Goal: Information Seeking & Learning: Find specific page/section

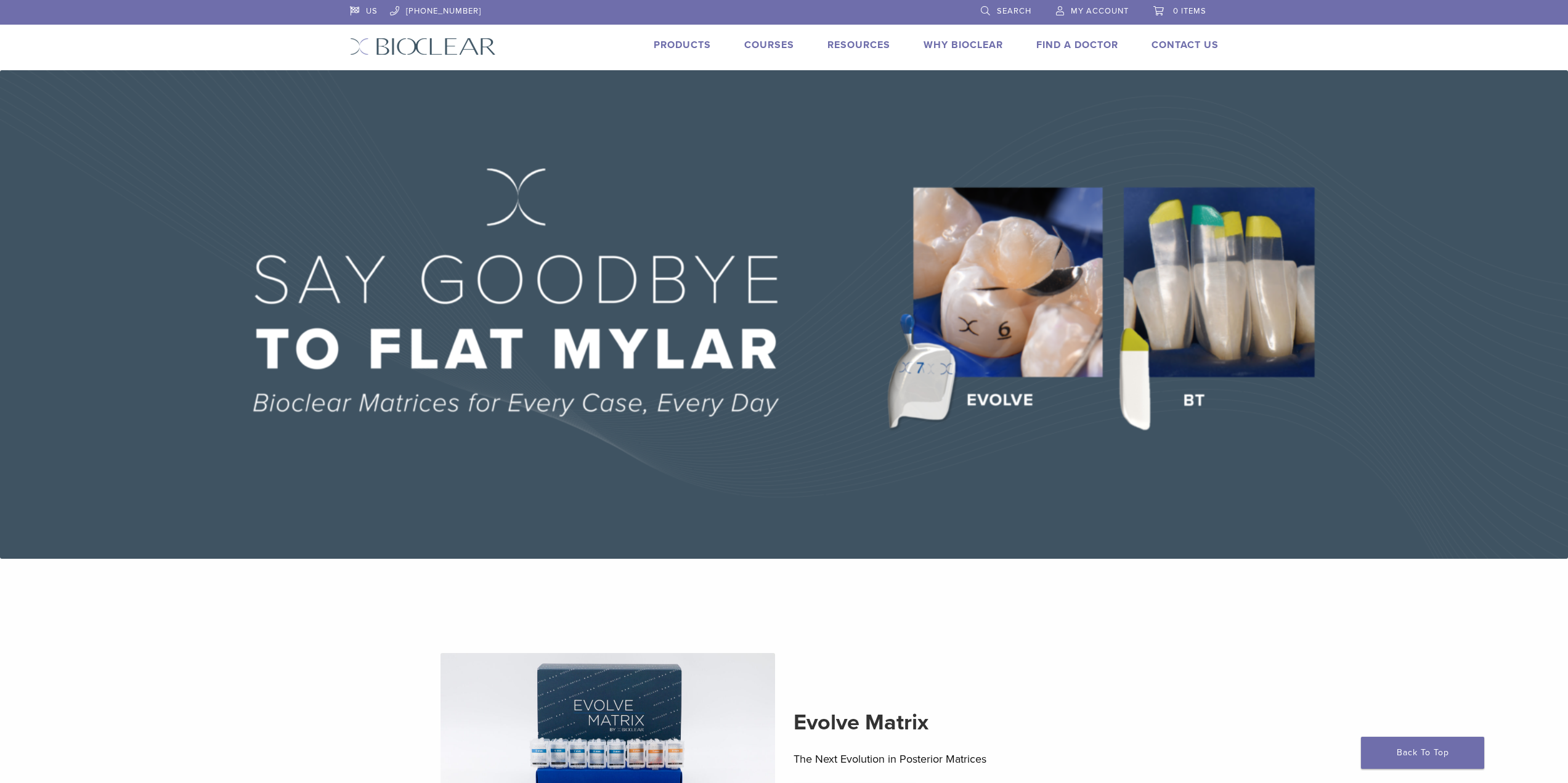
click at [675, 43] on link "Products" at bounding box center [682, 45] width 57 height 12
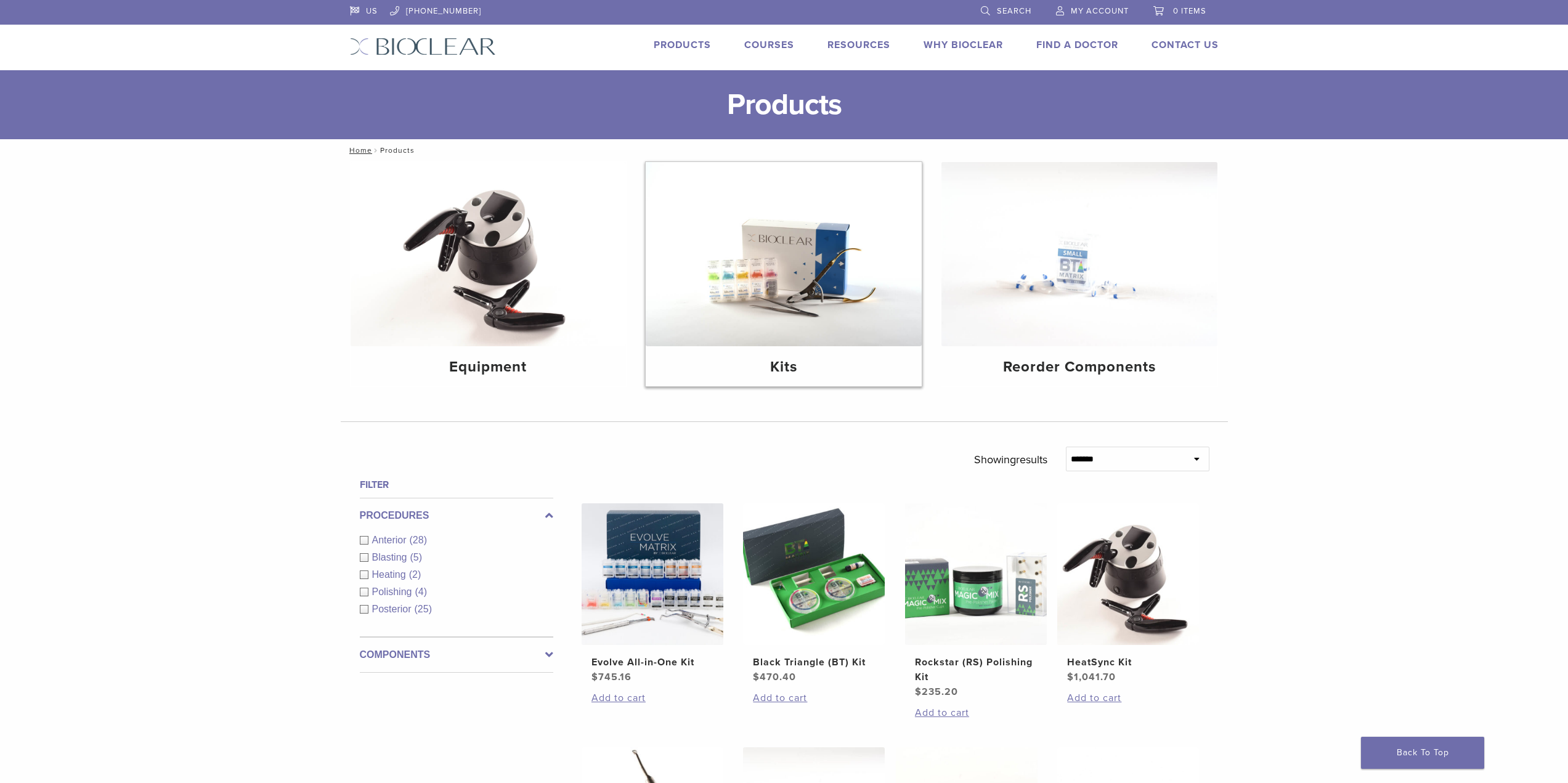
click at [734, 293] on img at bounding box center [784, 254] width 276 height 184
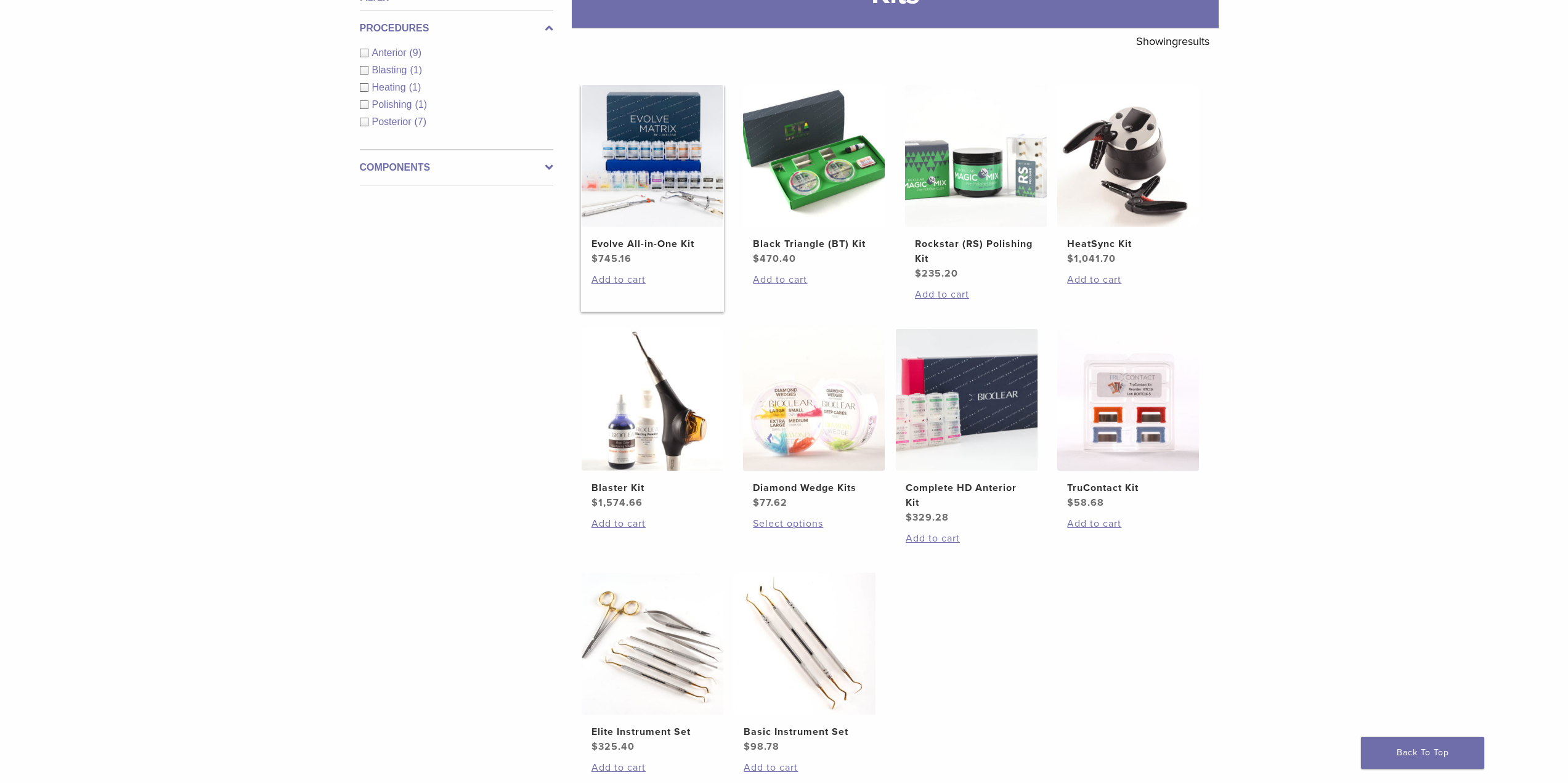
scroll to position [205, 0]
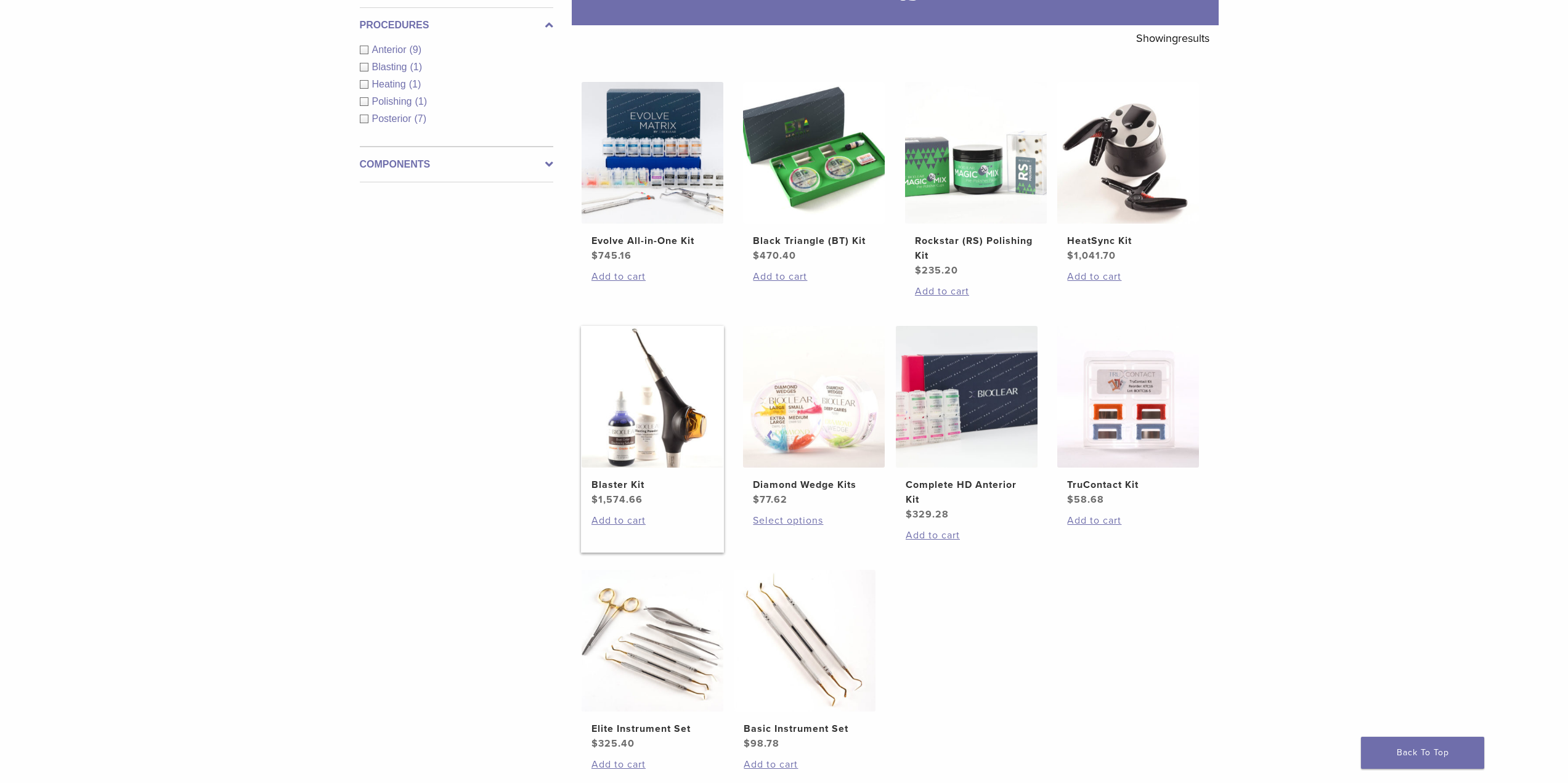
click at [658, 441] on img at bounding box center [652, 397] width 141 height 141
click at [826, 174] on img at bounding box center [813, 153] width 141 height 141
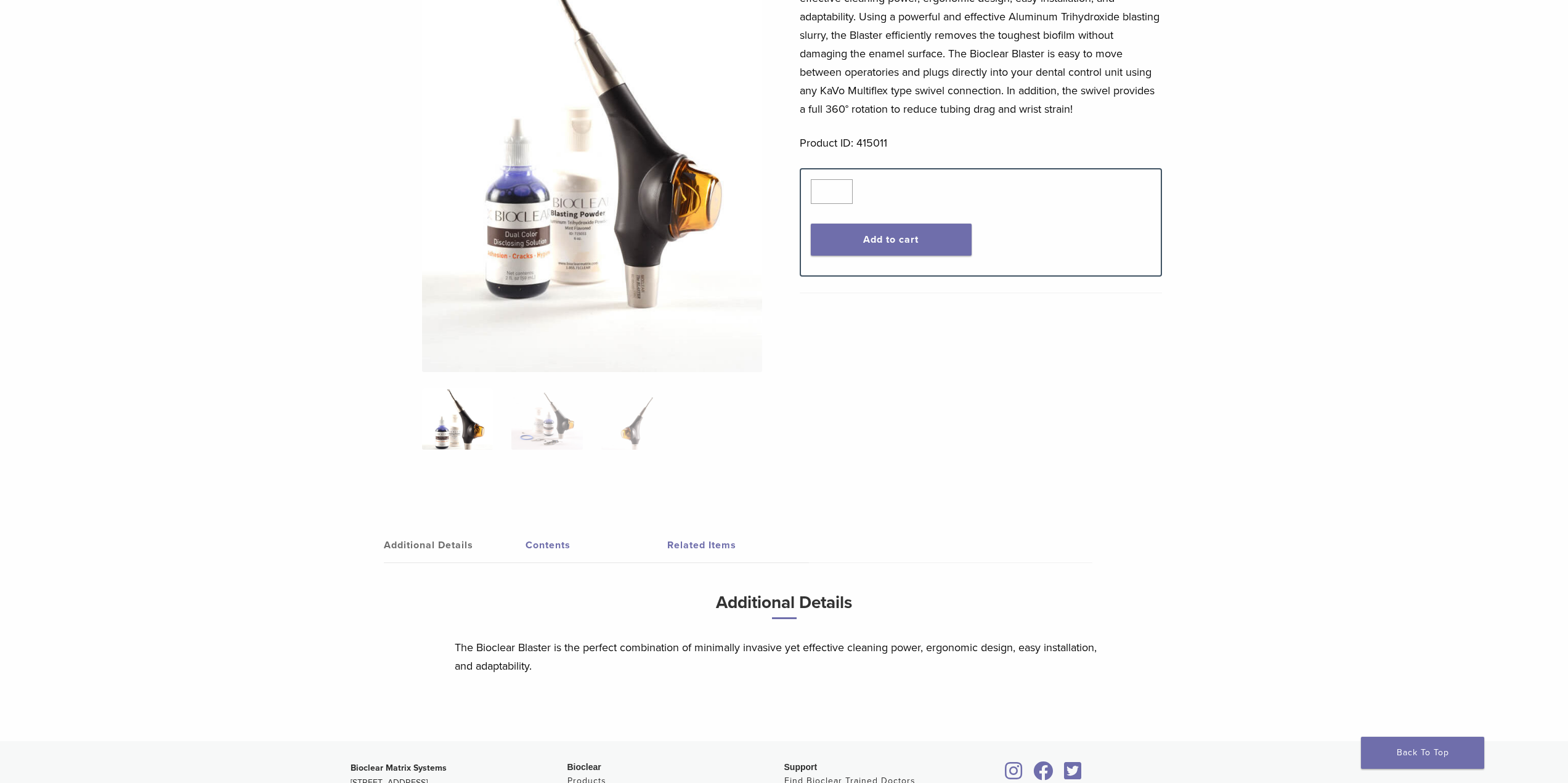
scroll to position [308, 0]
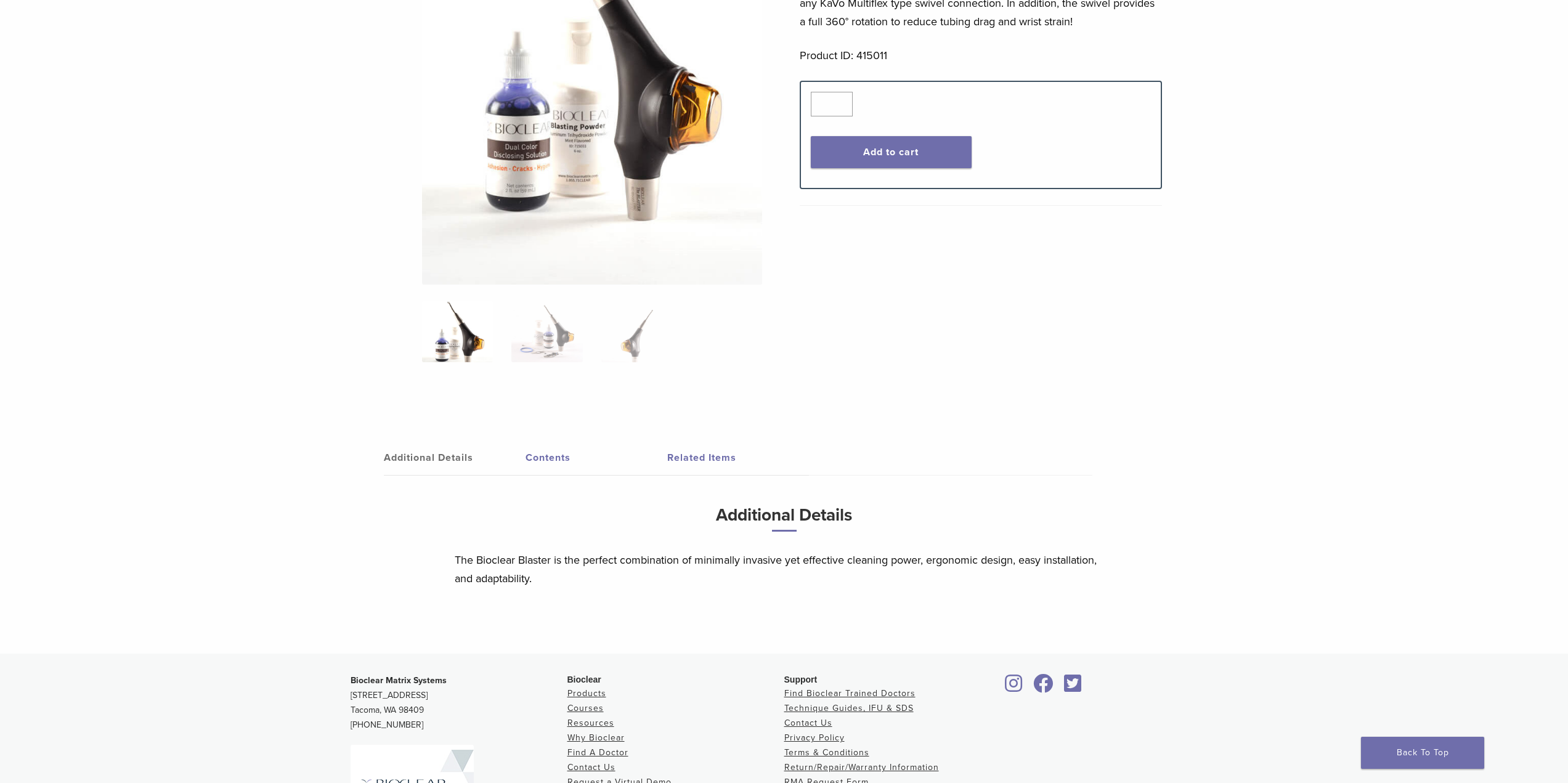
click at [541, 466] on link "Contents" at bounding box center [596, 458] width 141 height 35
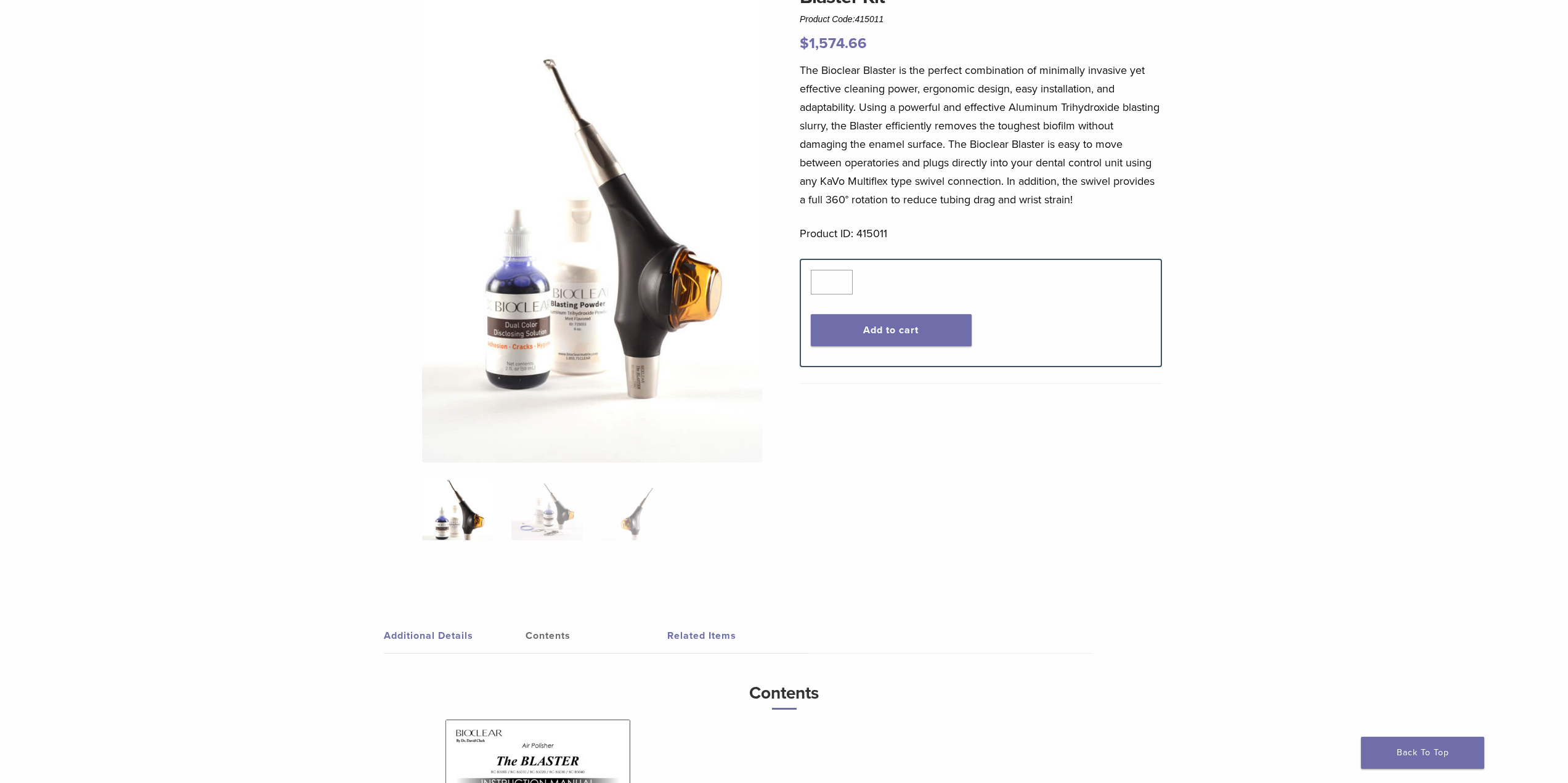
scroll to position [0, 0]
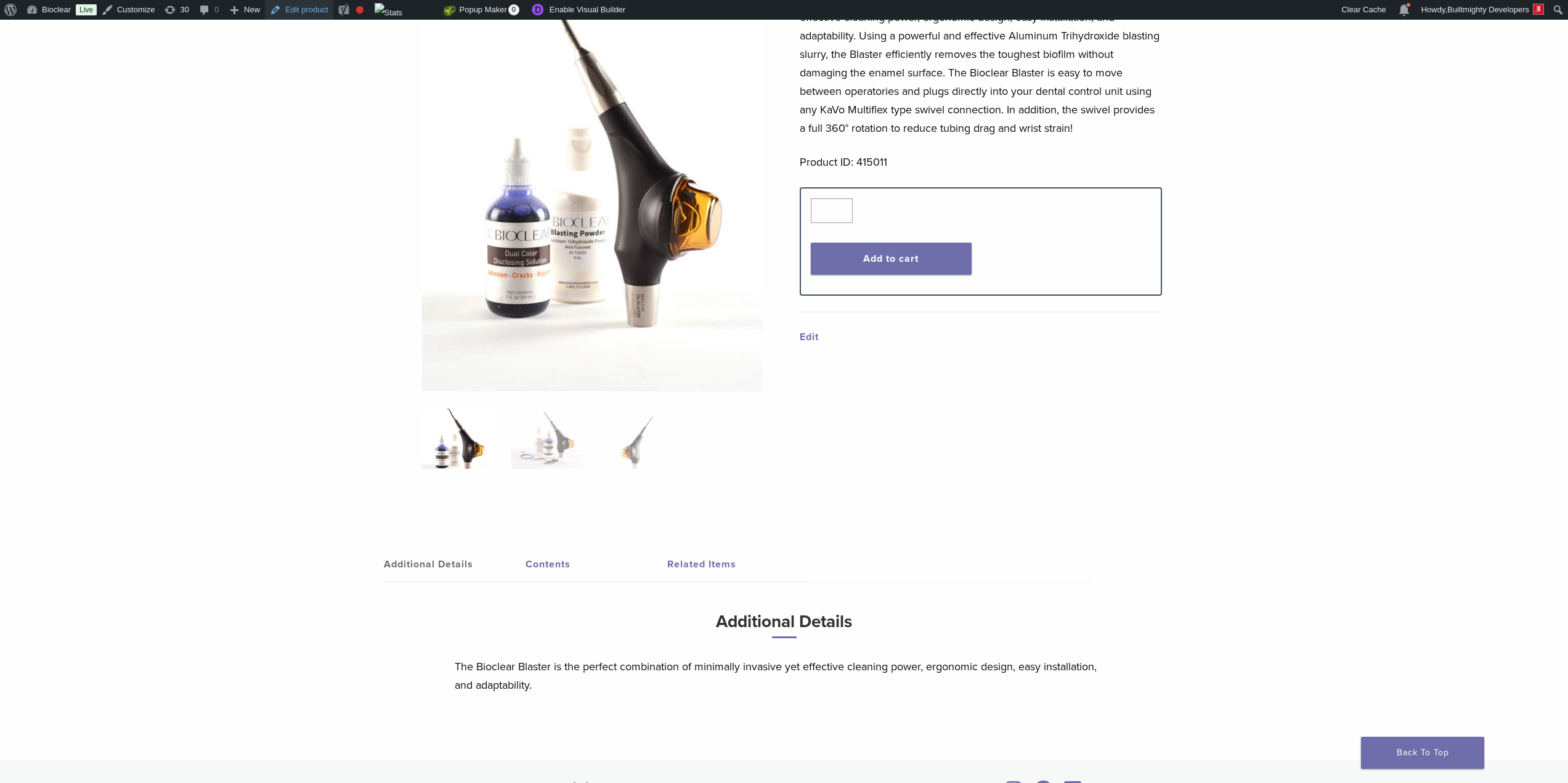
scroll to position [225, 0]
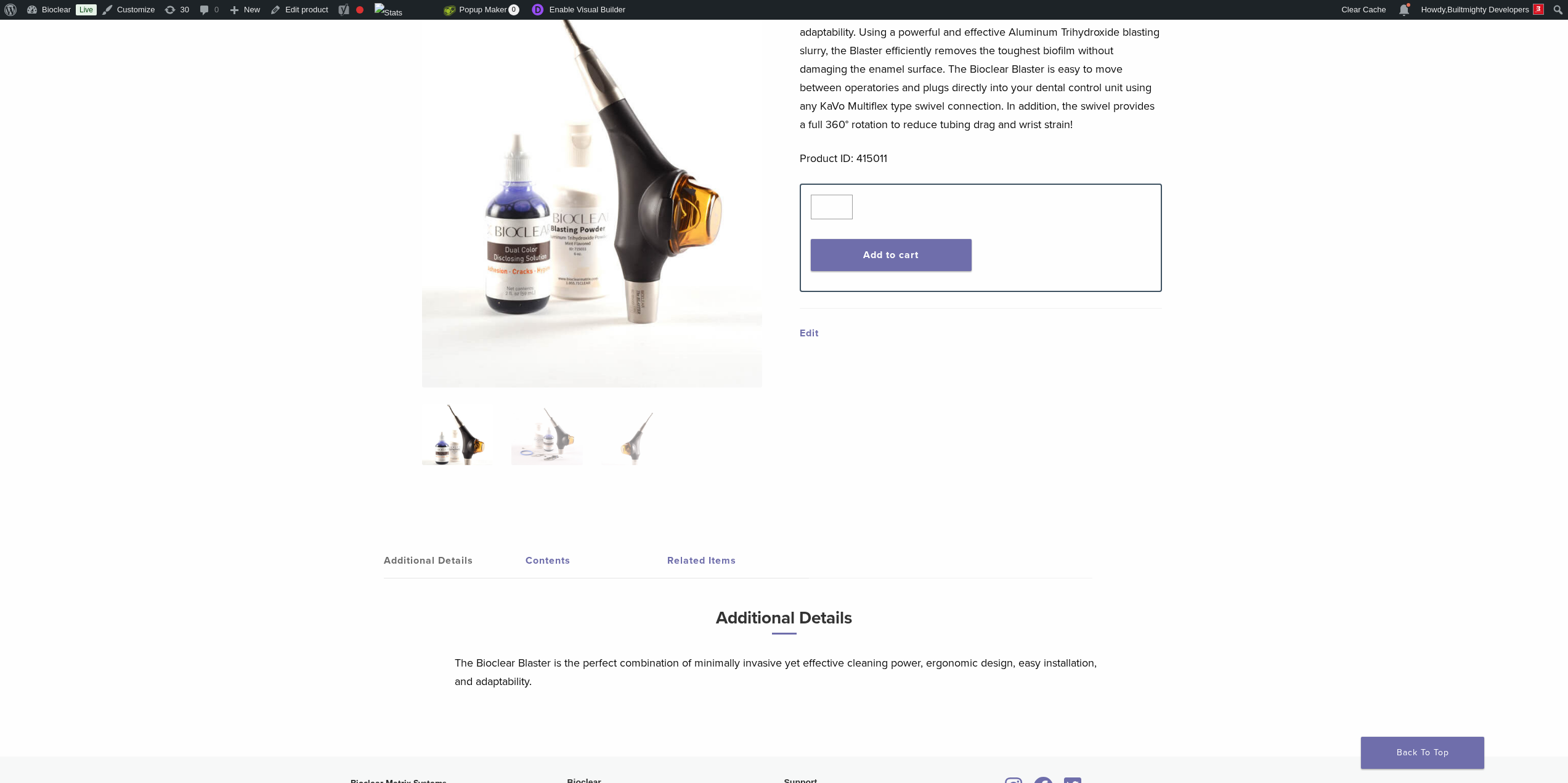
drag, startPoint x: 417, startPoint y: 209, endPoint x: 424, endPoint y: 202, distance: 9.9
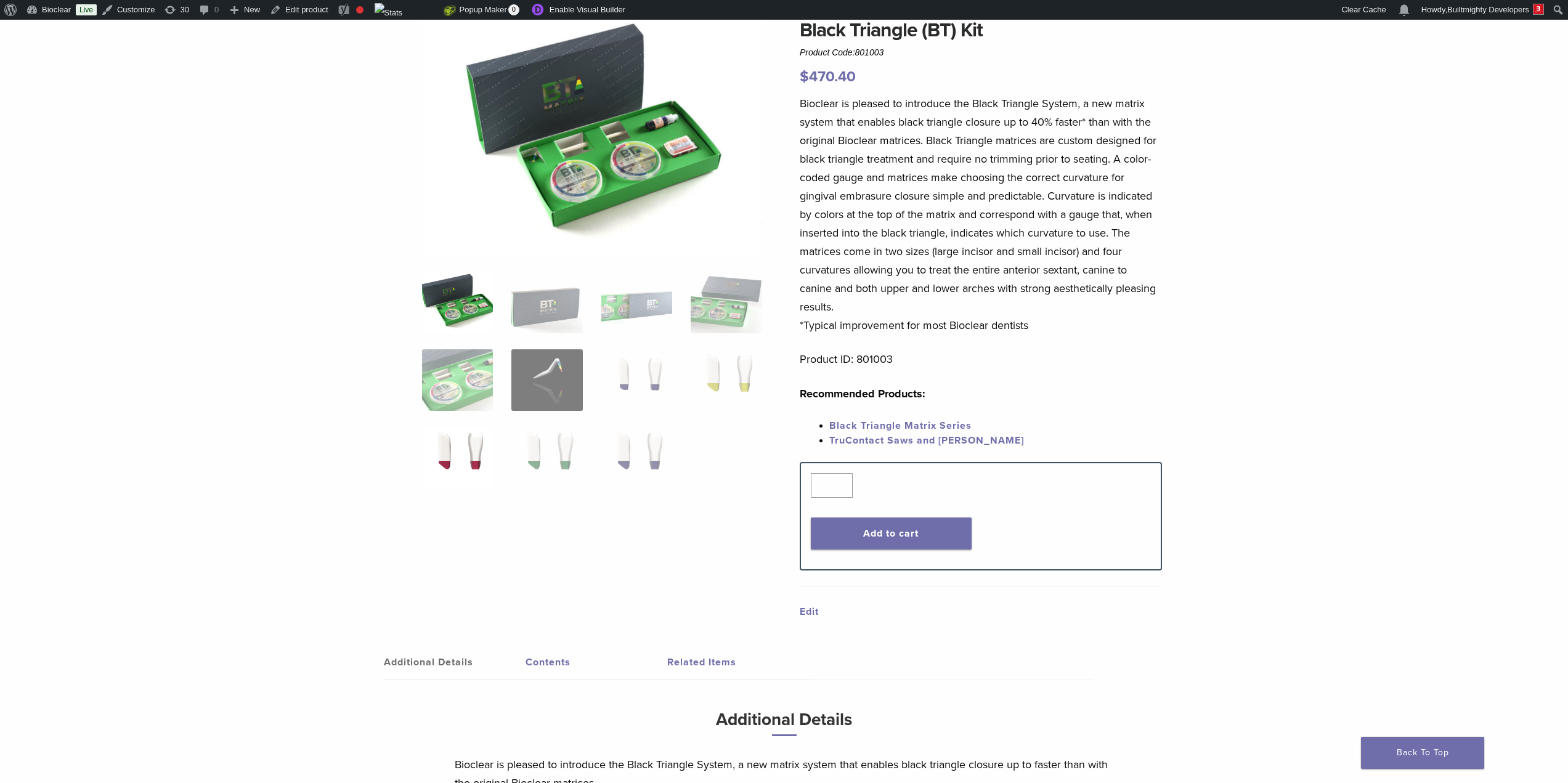
scroll to position [308, 0]
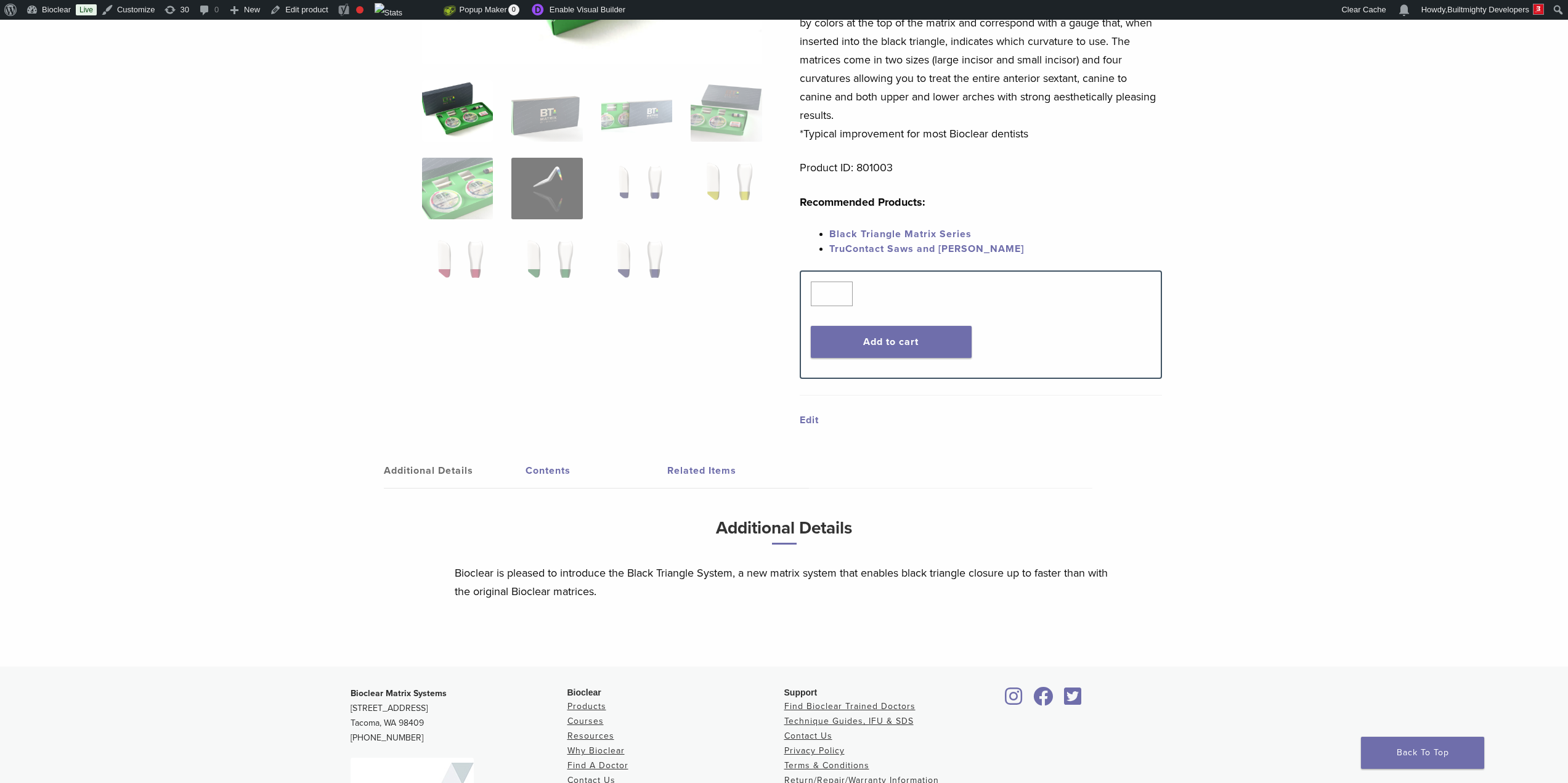
click at [543, 485] on link "Contents" at bounding box center [596, 470] width 141 height 35
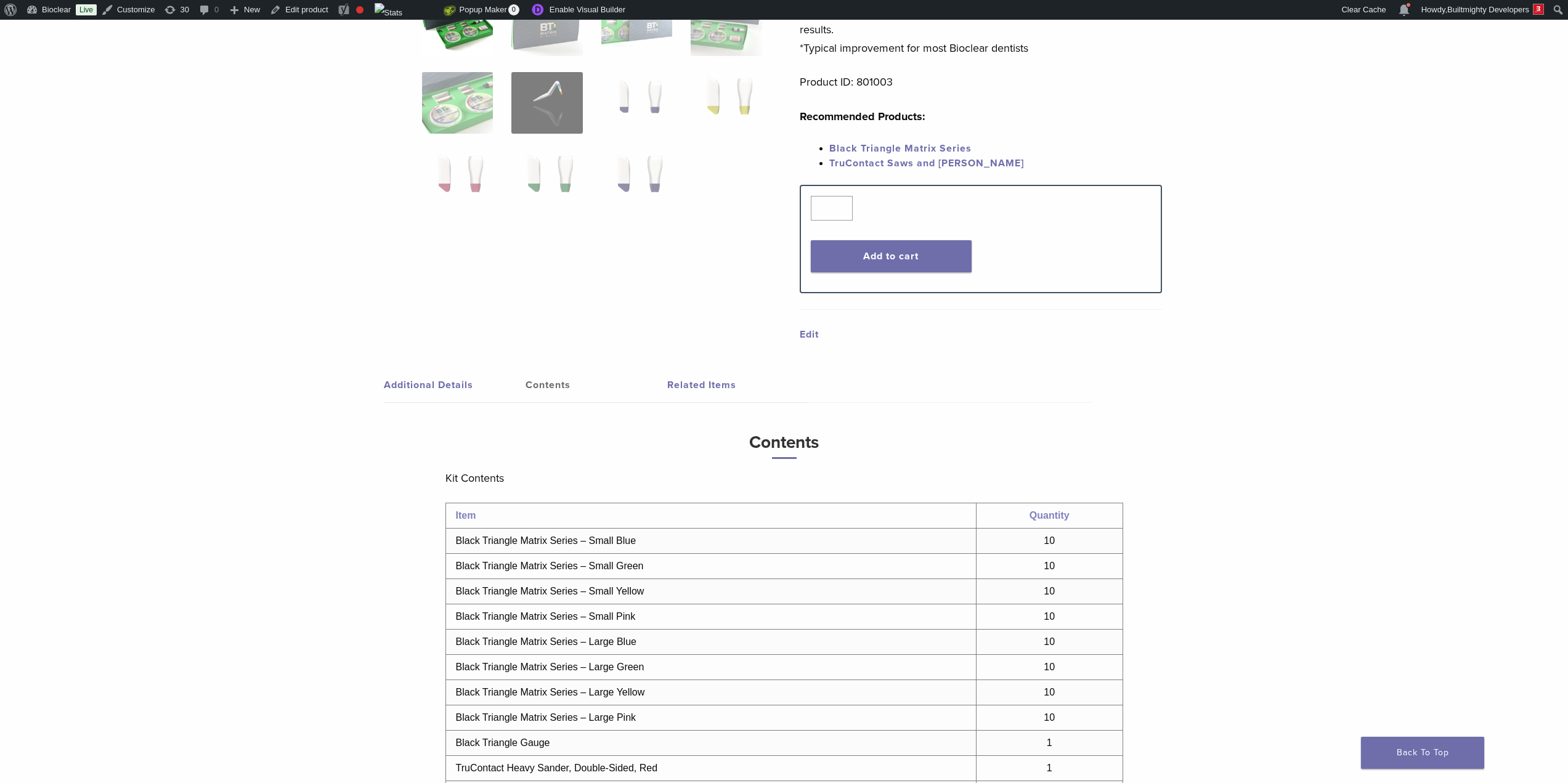
scroll to position [616, 0]
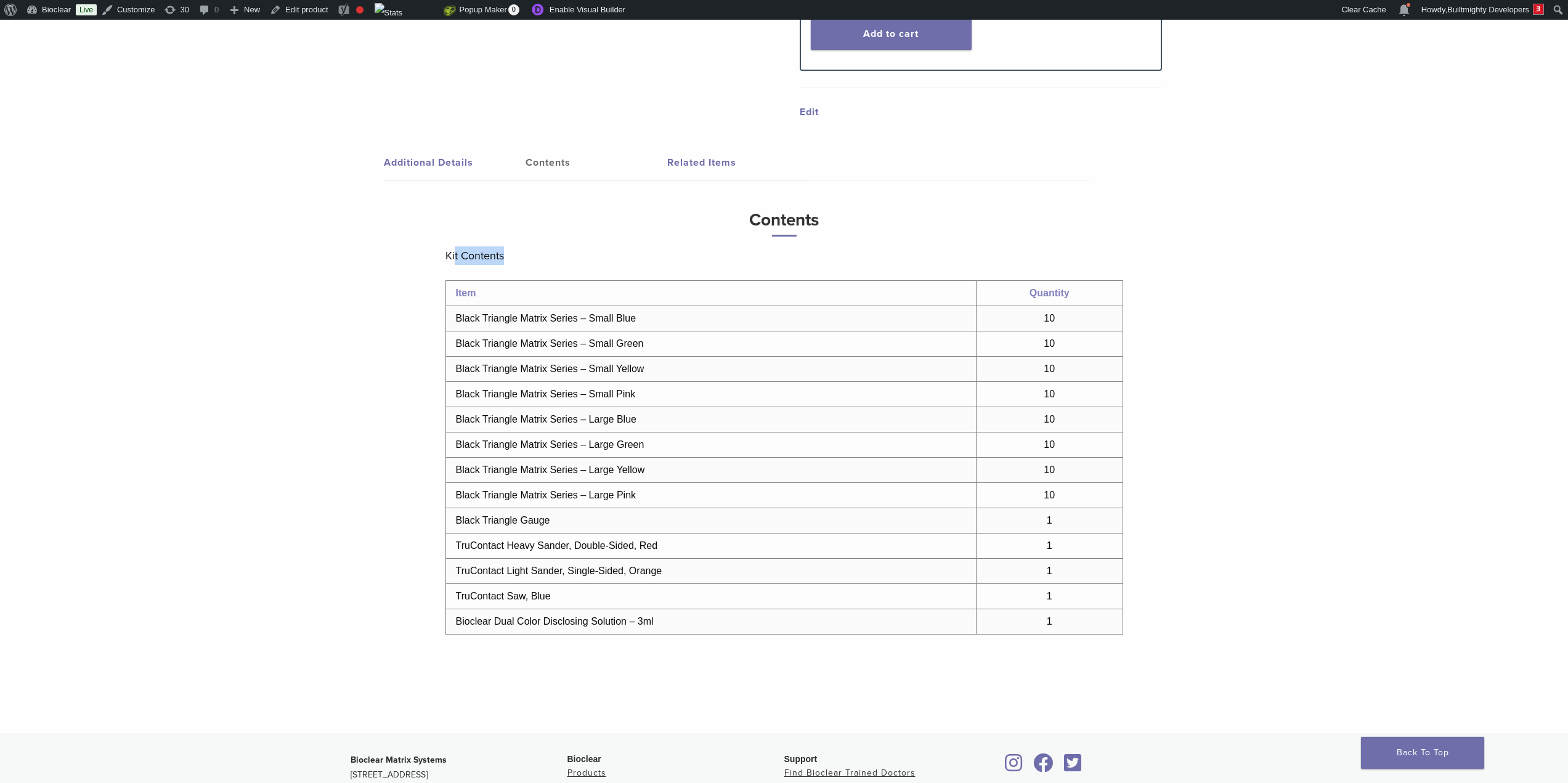
drag, startPoint x: 456, startPoint y: 249, endPoint x: 658, endPoint y: 253, distance: 202.0
click at [658, 253] on p "Kit Contents" at bounding box center [784, 256] width 678 height 19
drag, startPoint x: 659, startPoint y: 253, endPoint x: 661, endPoint y: 263, distance: 10.2
click at [660, 253] on p "Kit Contents" at bounding box center [784, 256] width 678 height 19
click at [666, 285] on td "Item" at bounding box center [710, 294] width 531 height 26
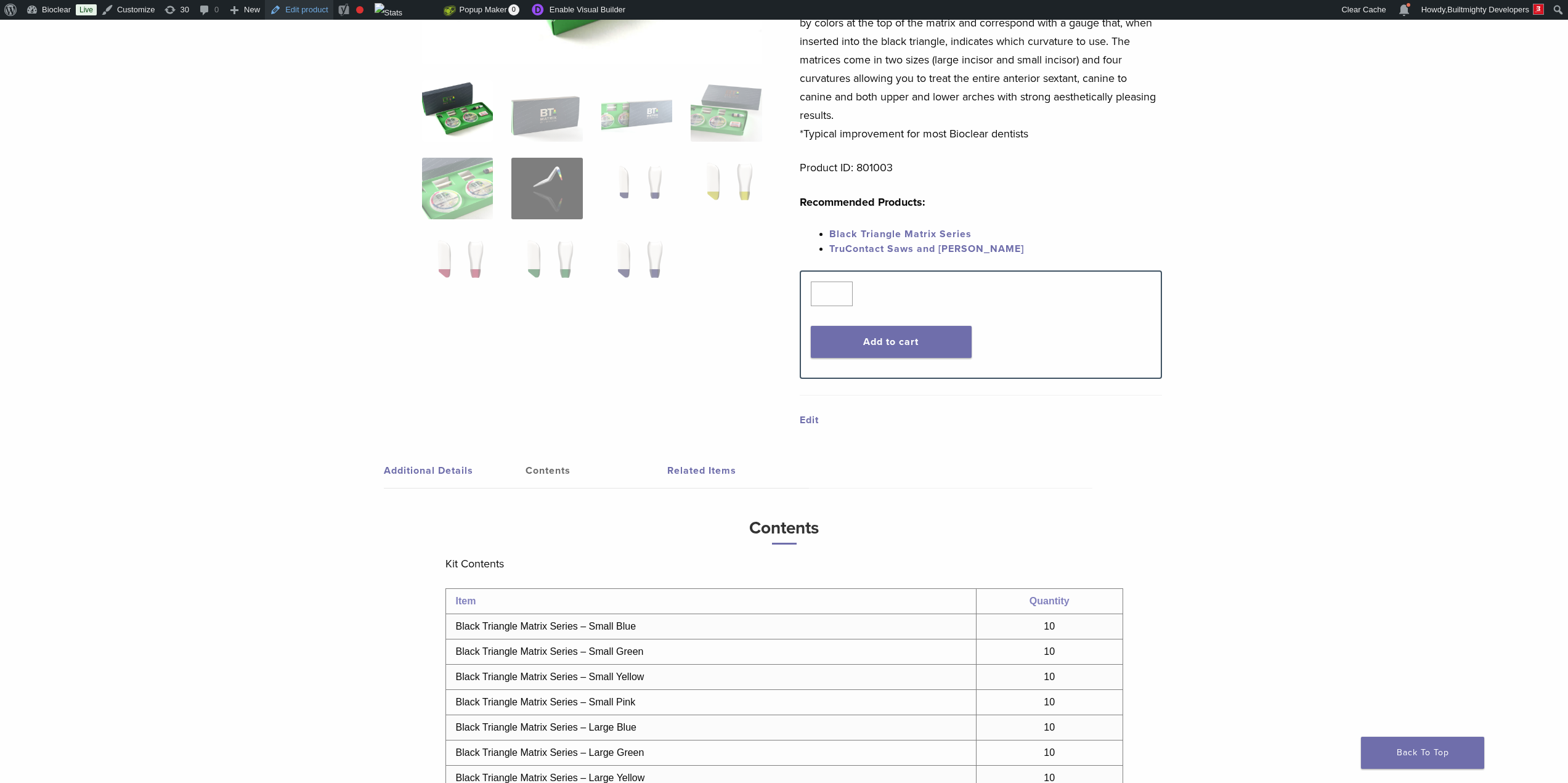
scroll to position [0, 0]
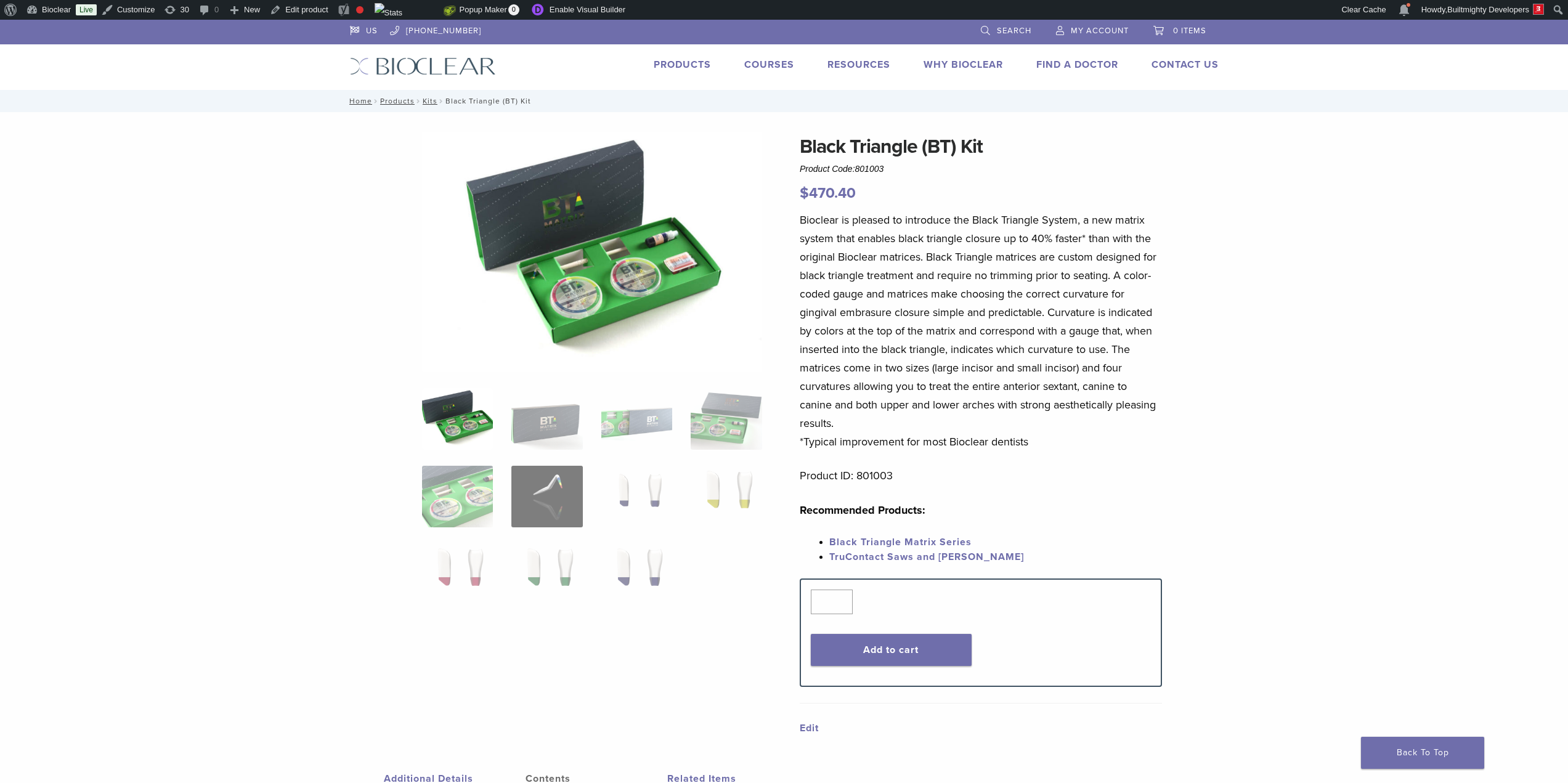
click at [685, 66] on link "Products" at bounding box center [682, 65] width 57 height 12
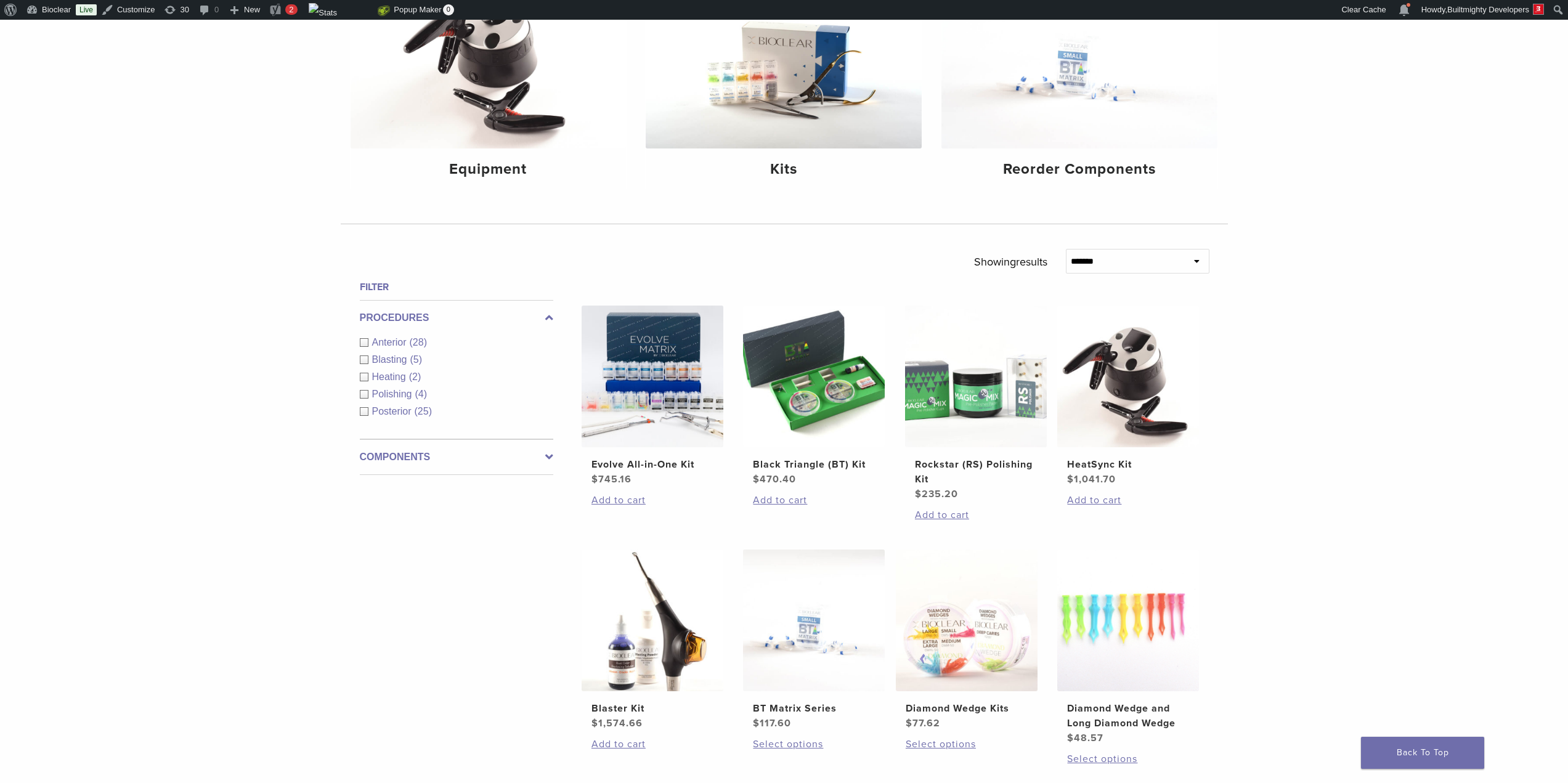
scroll to position [175, 0]
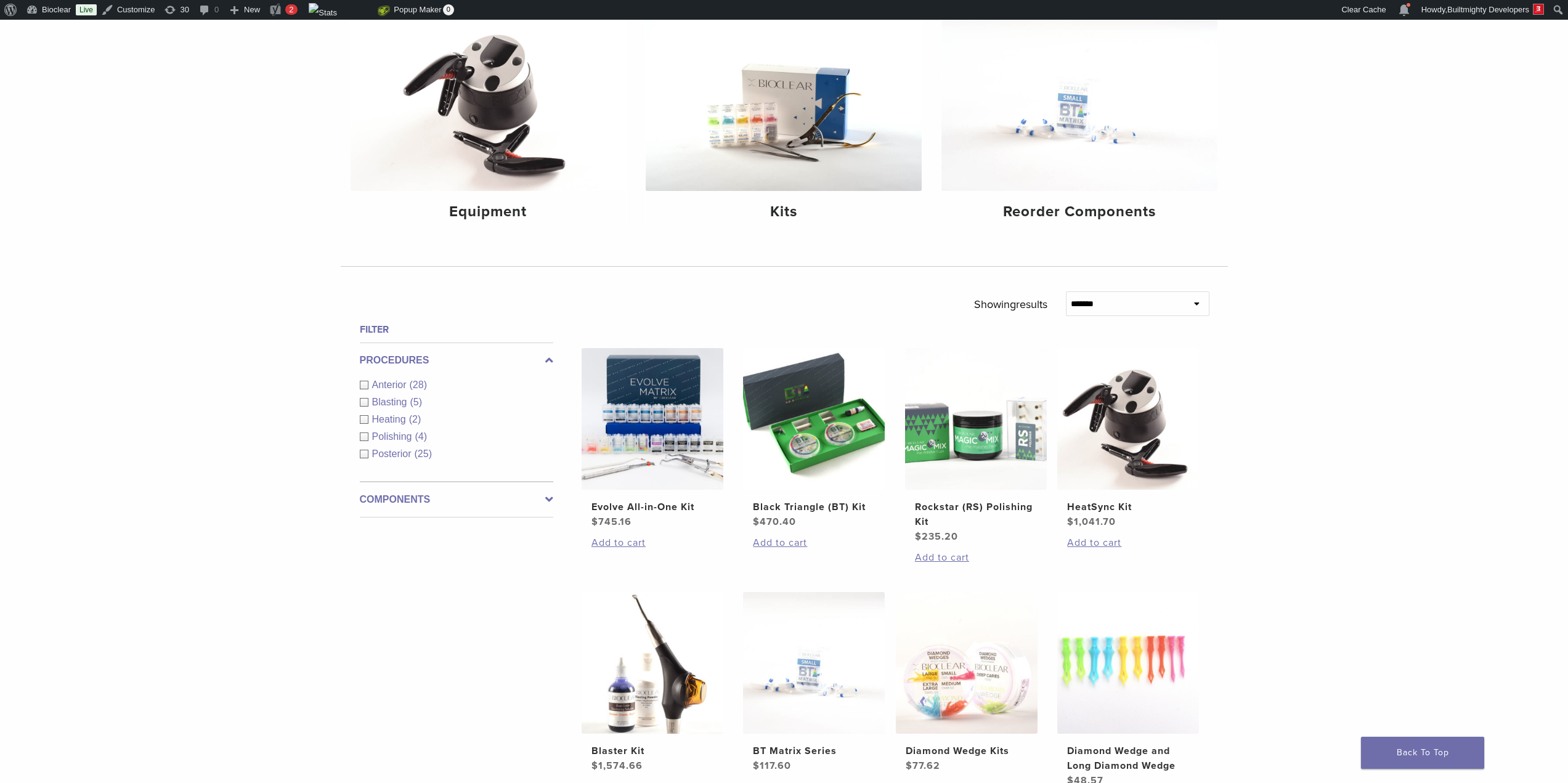
click at [897, 9] on div "Skip to toolbar About WordPress About WordPress Get Involved [DOMAIN_NAME] Docu…" at bounding box center [784, 9] width 1568 height 20
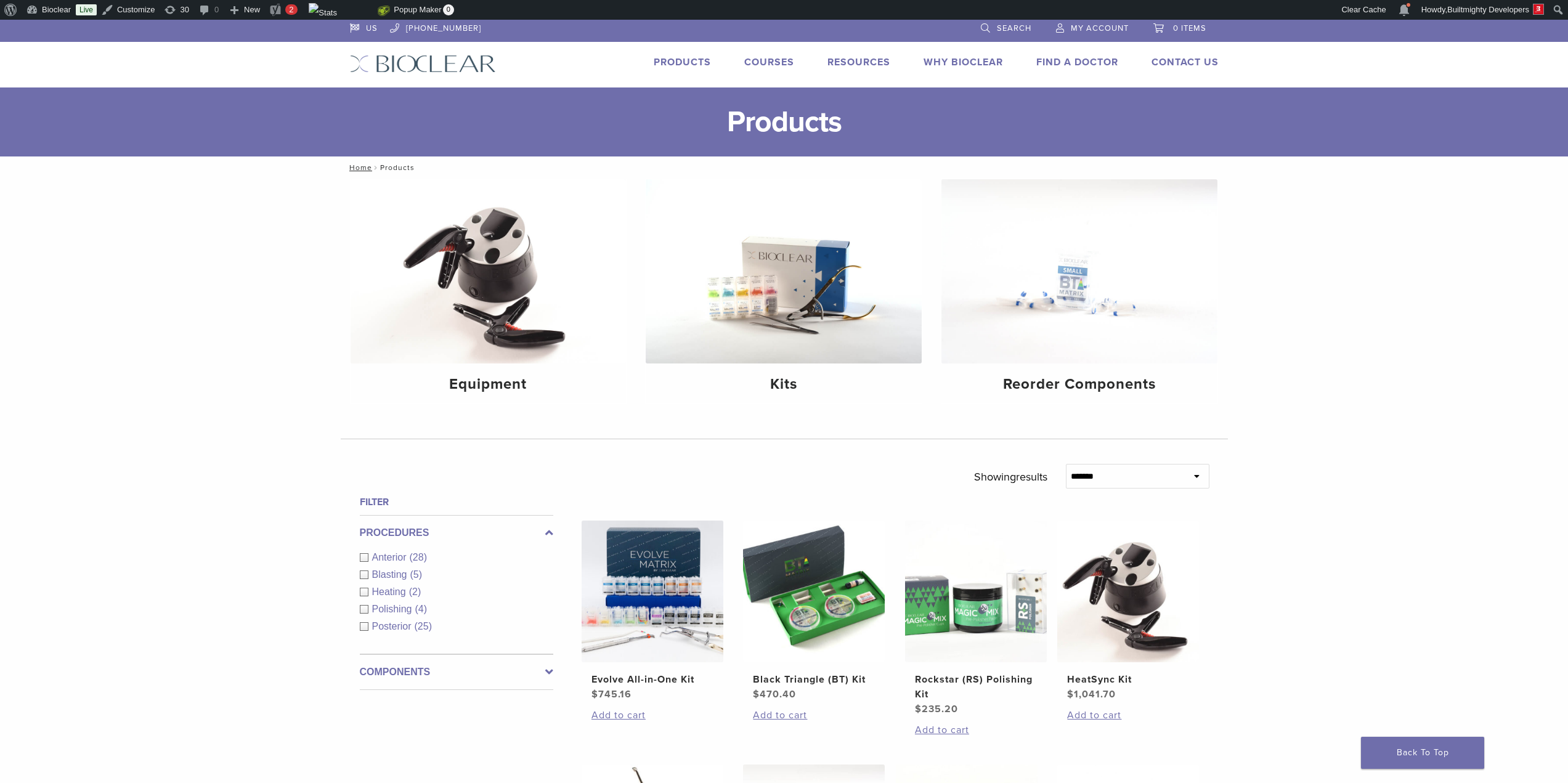
scroll to position [0, 0]
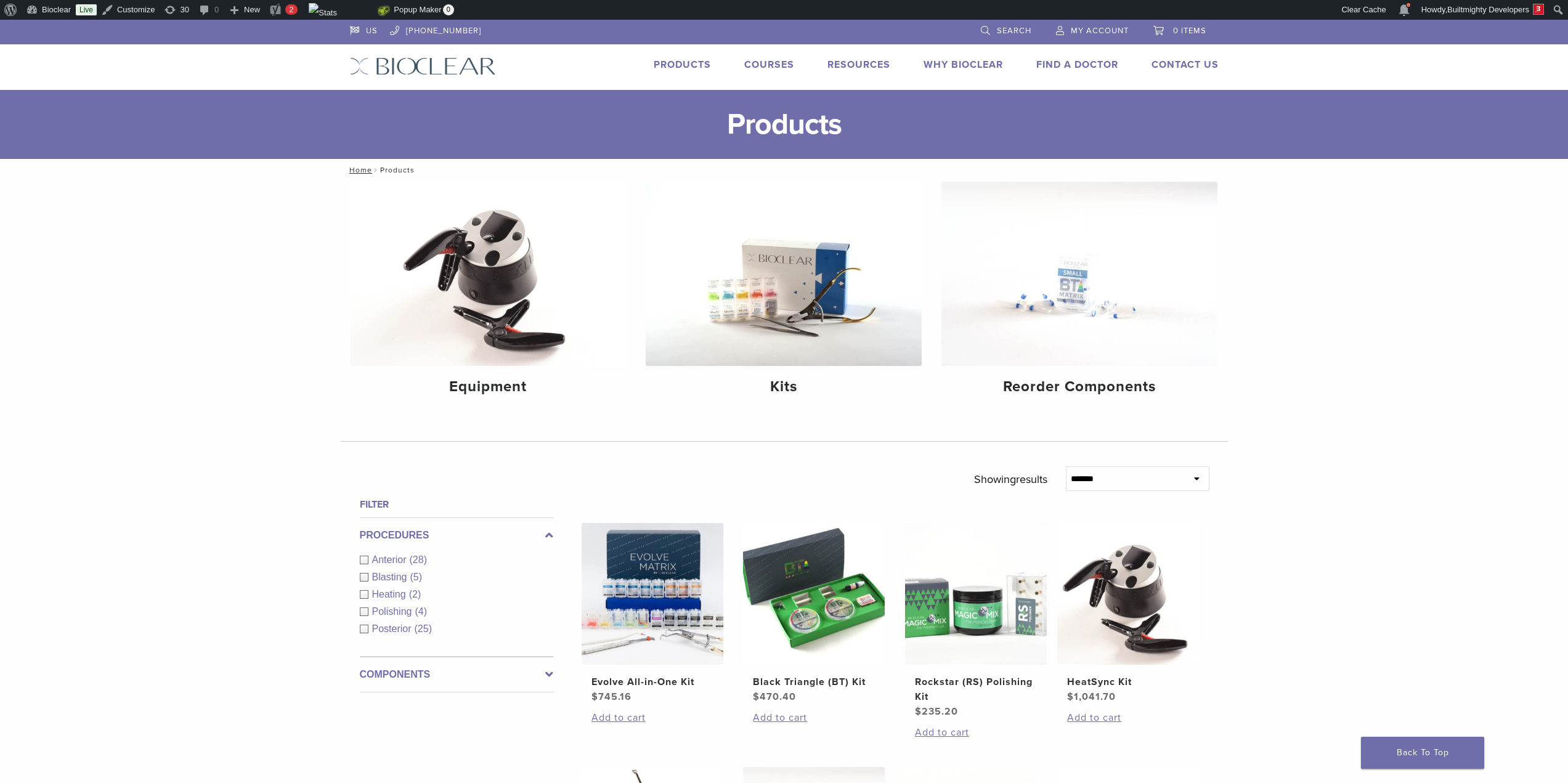
click at [1075, 60] on link "Find A Doctor" at bounding box center [1077, 65] width 82 height 12
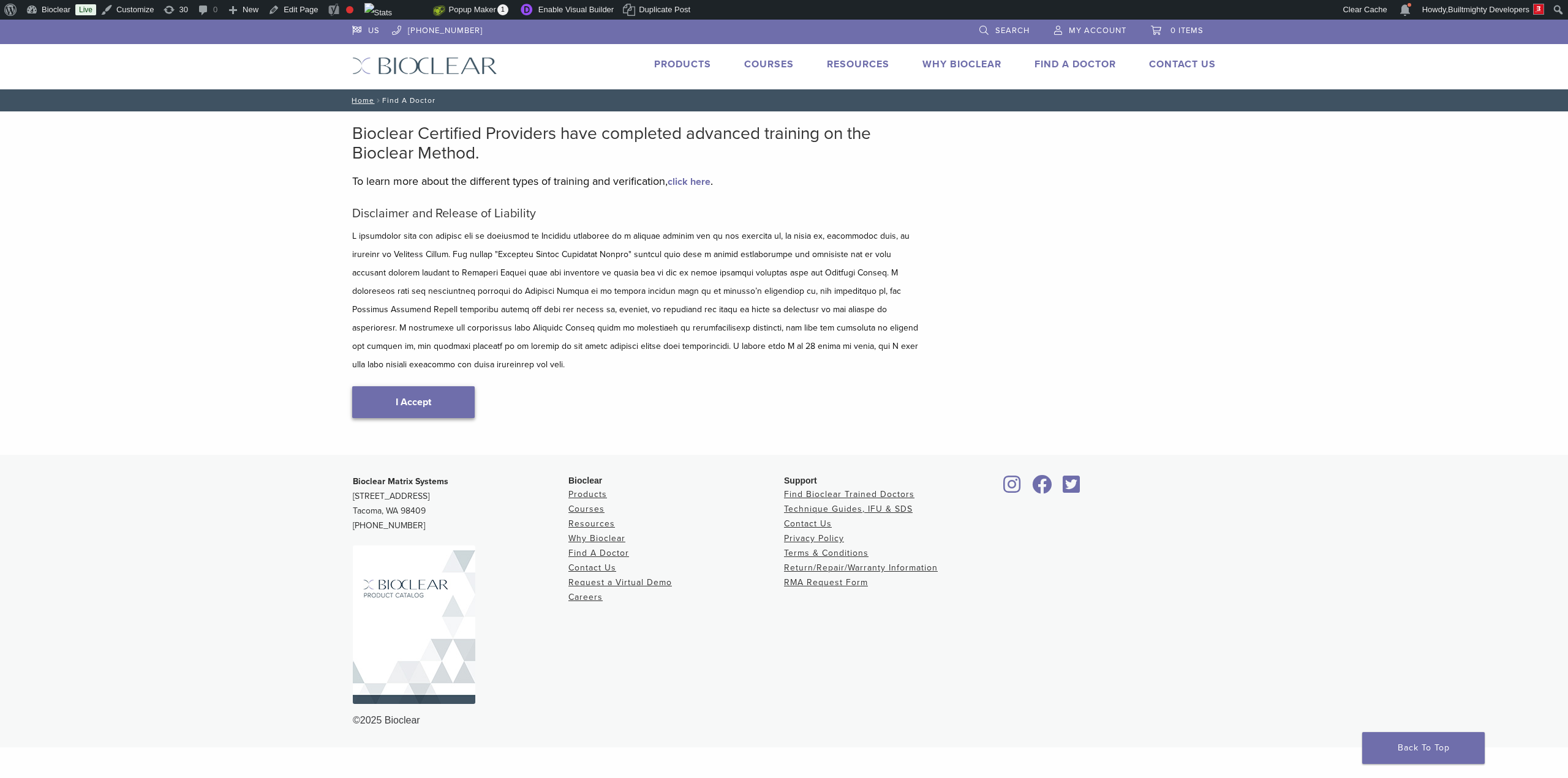
type input "*****"
click at [411, 386] on link "I Accept" at bounding box center [413, 402] width 123 height 32
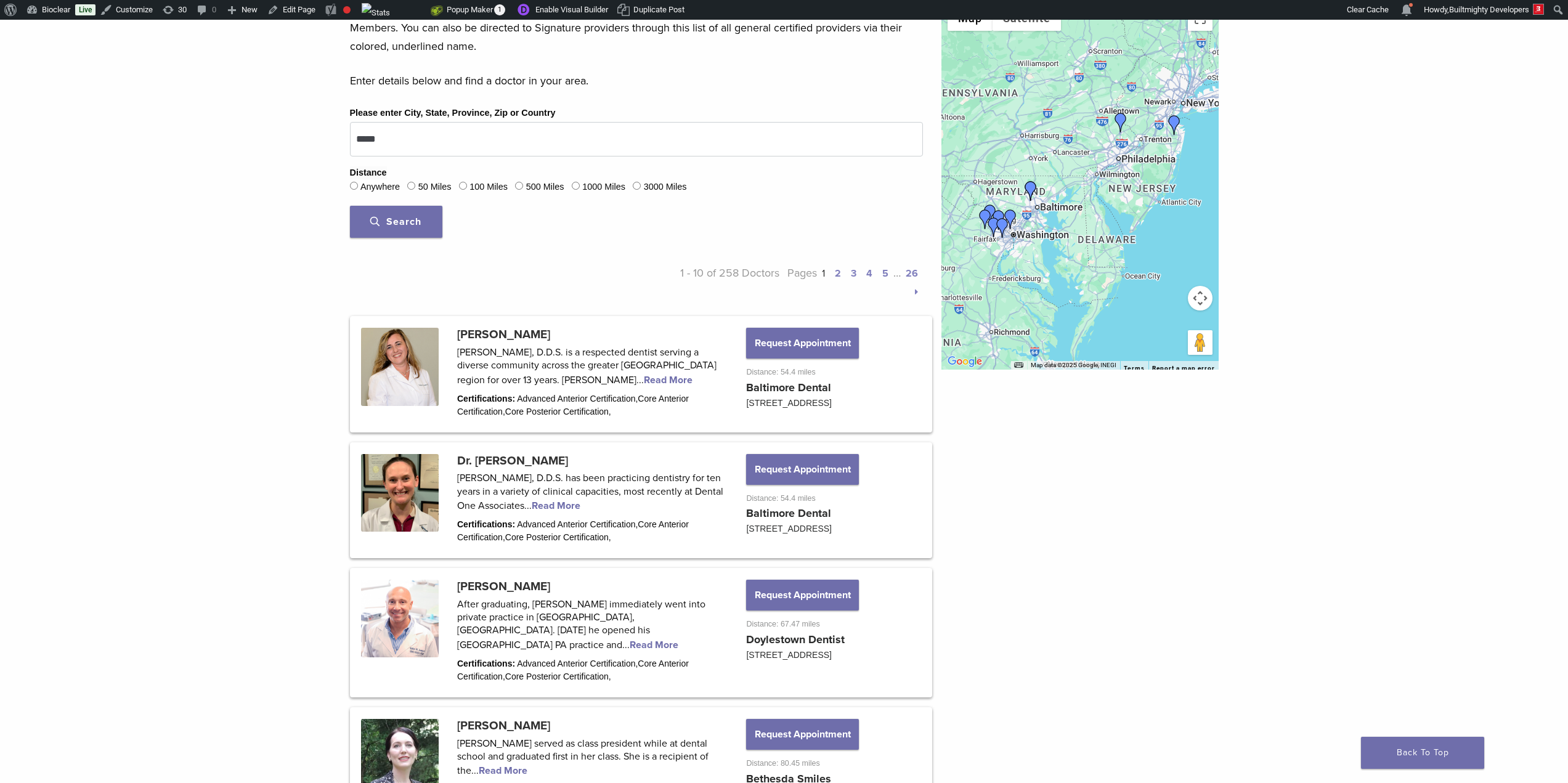
scroll to position [616, 0]
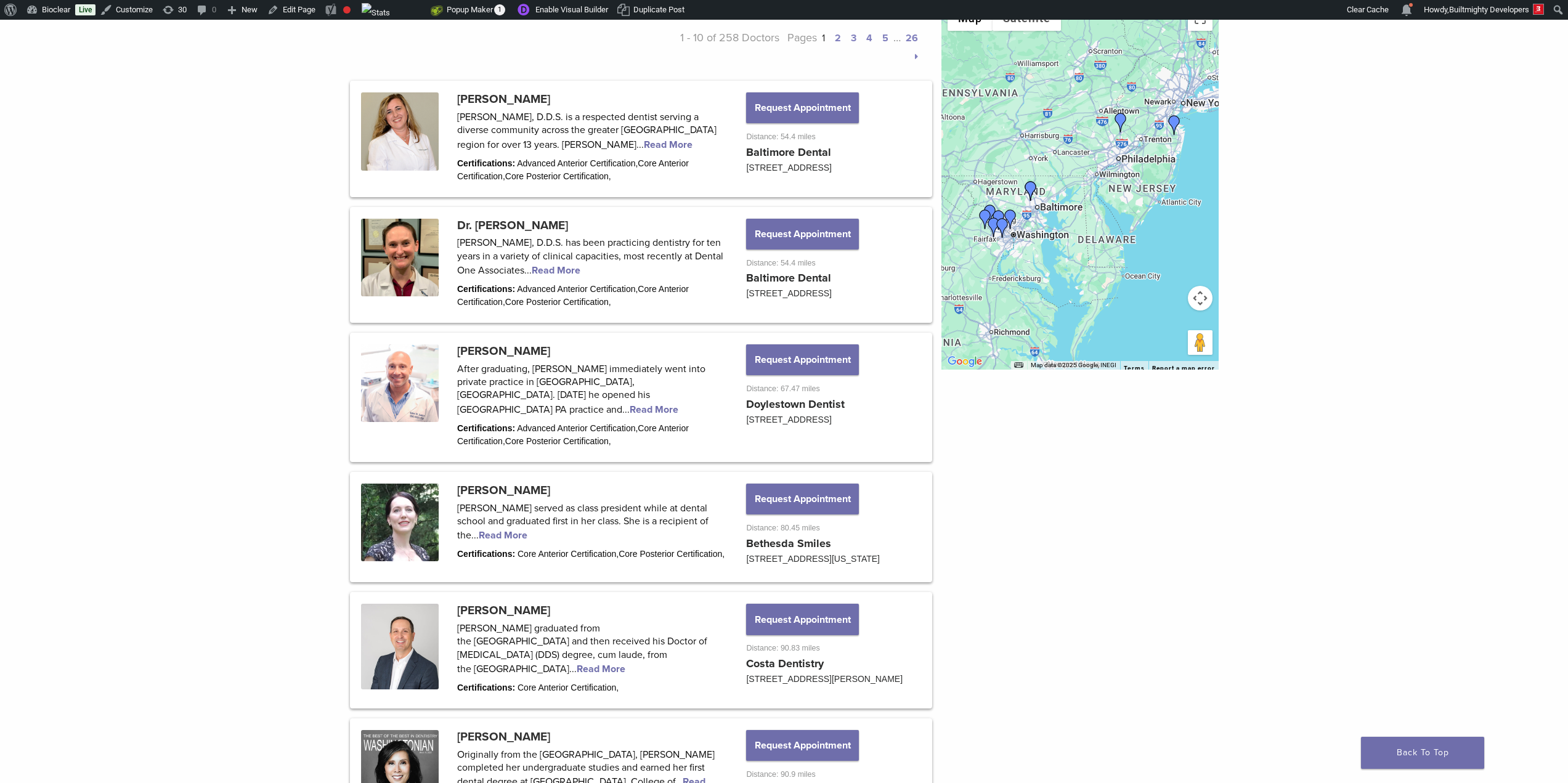
click at [1002, 226] on img "Dr. Maribel Vann" at bounding box center [1002, 227] width 20 height 20
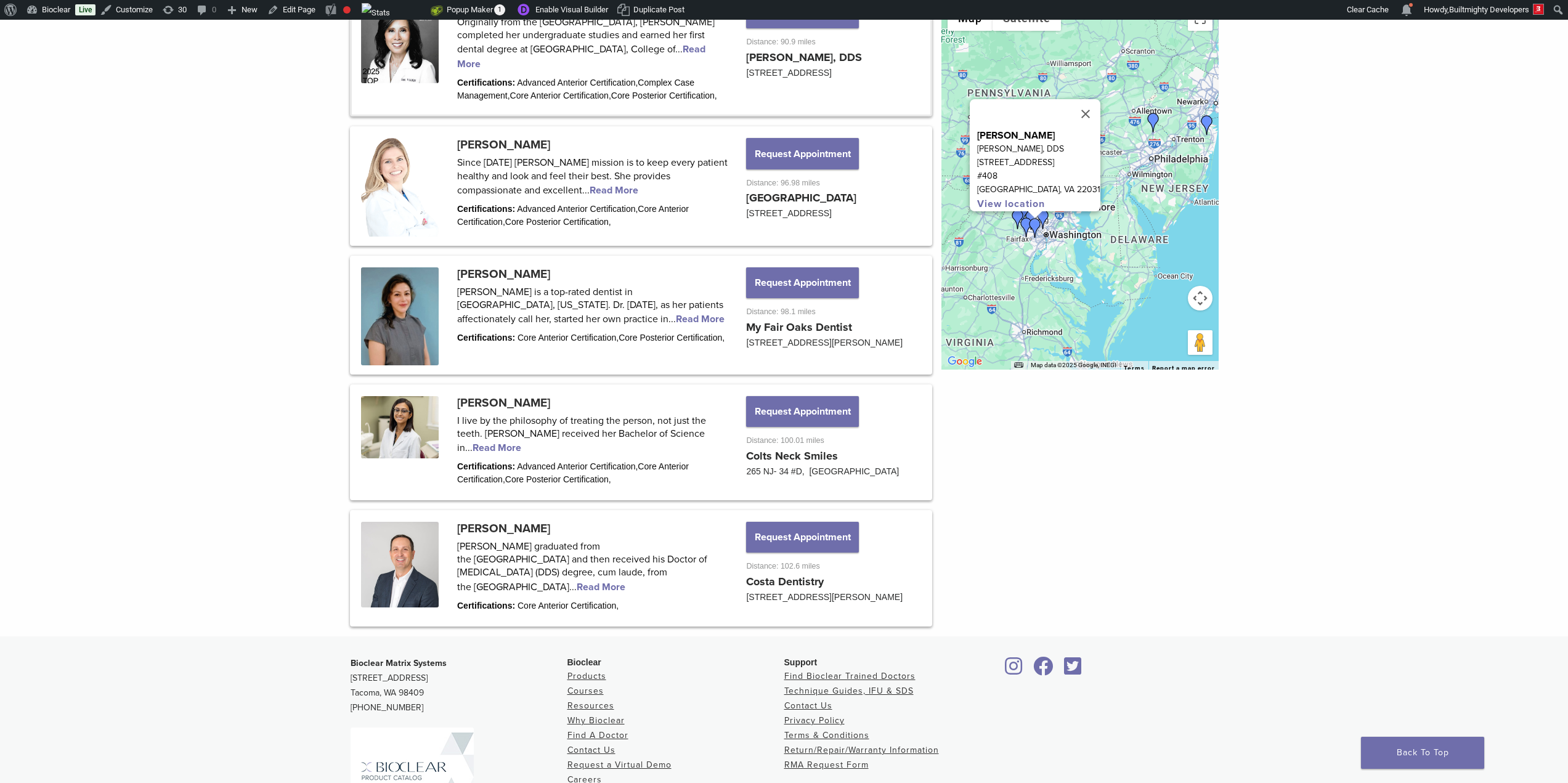
scroll to position [1357, 0]
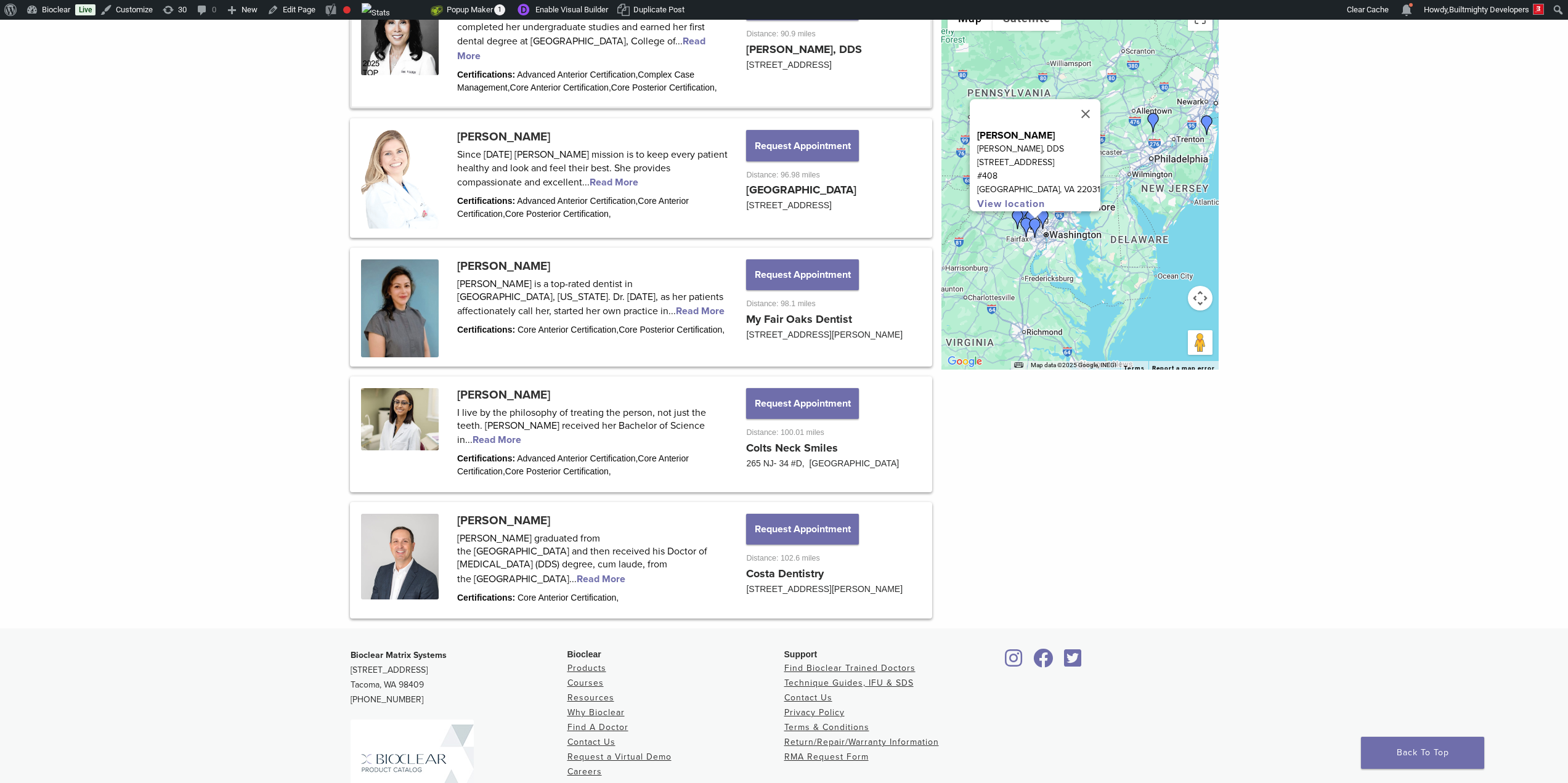
click at [1155, 123] on img "Dr. Robert Scarazzo" at bounding box center [1153, 122] width 20 height 20
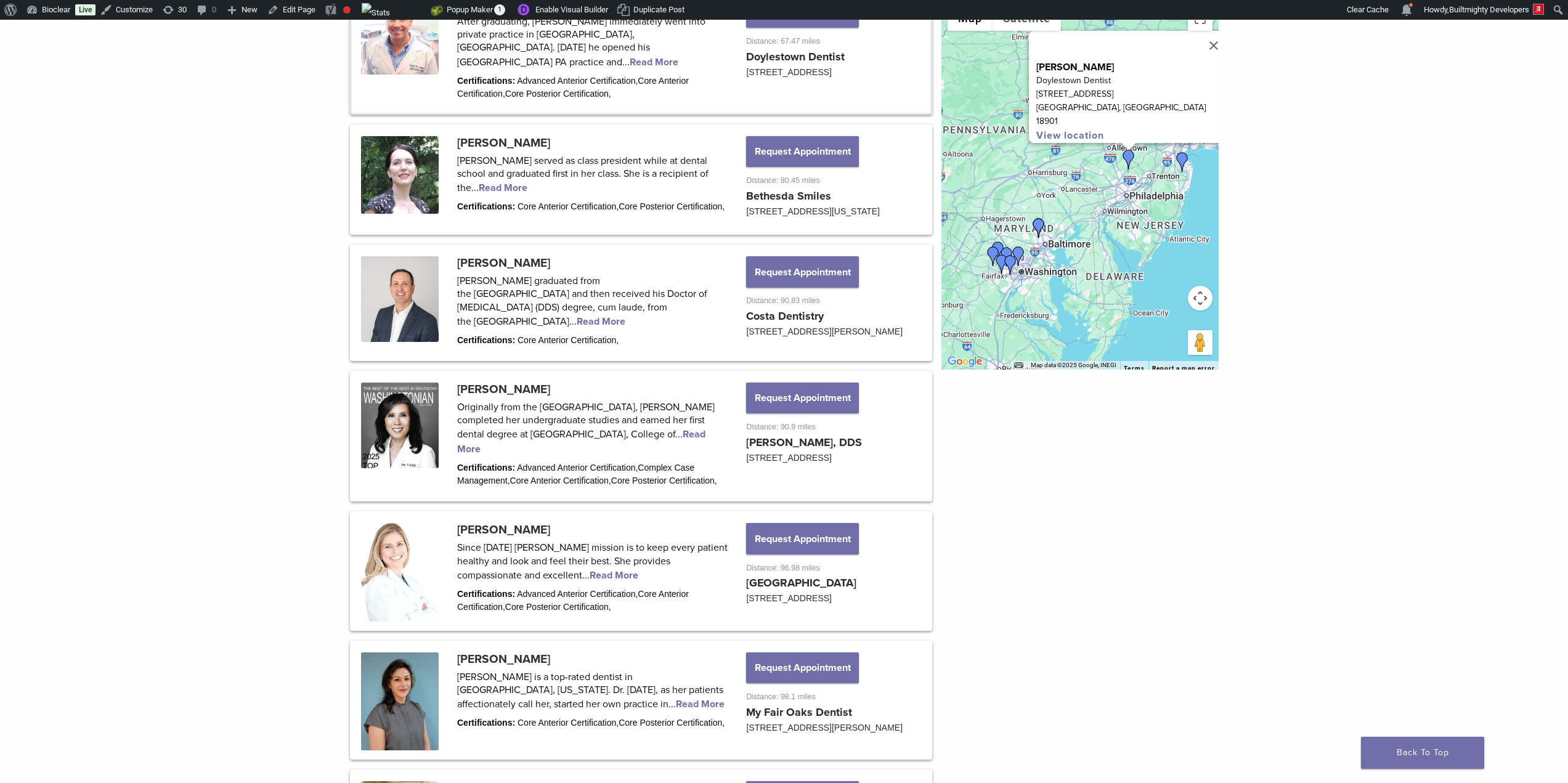
click at [1184, 159] on img "Dr. Dilini Peiris" at bounding box center [1182, 162] width 20 height 20
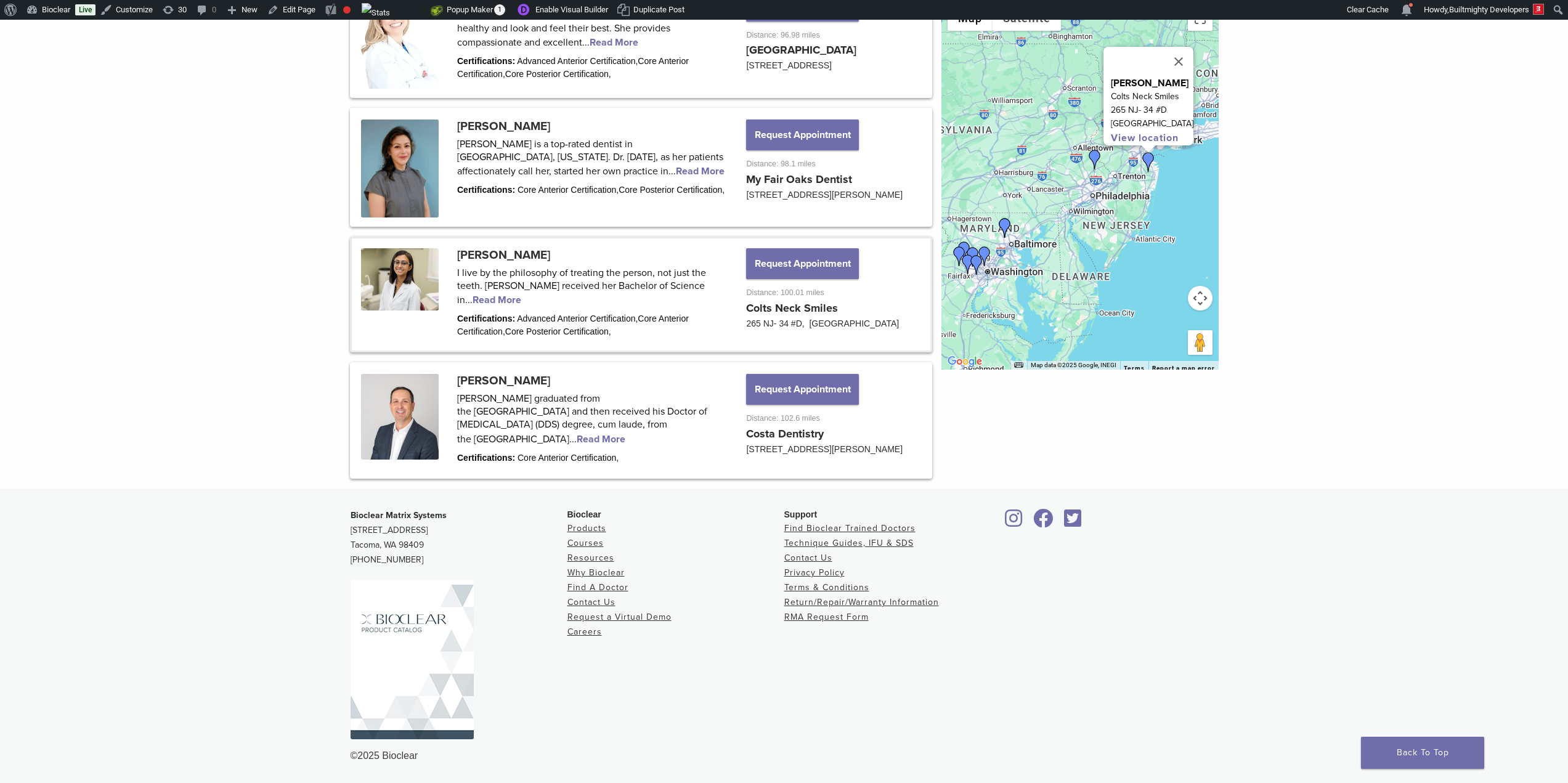
scroll to position [1516, 0]
